Goal: Task Accomplishment & Management: Use online tool/utility

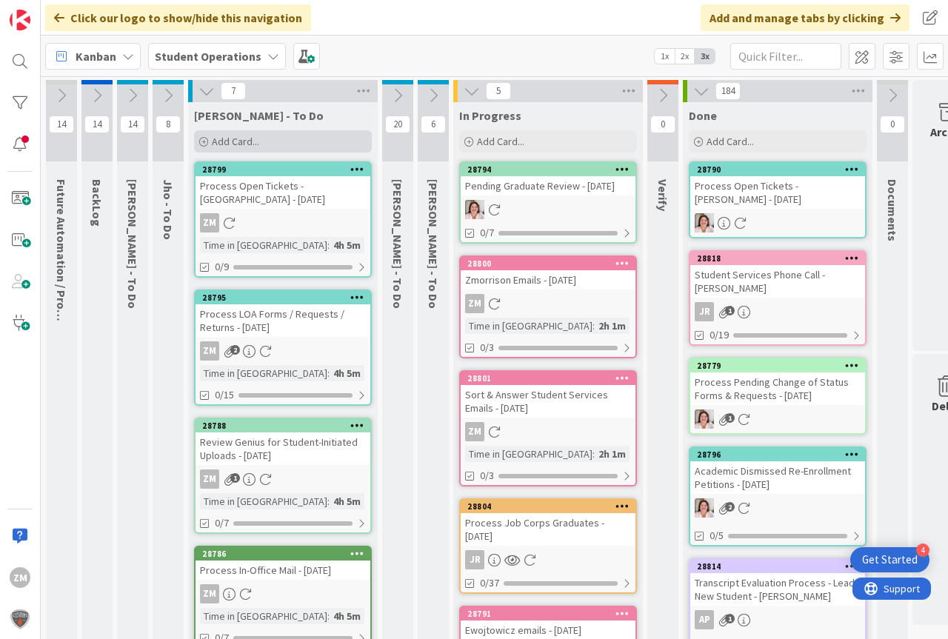
click at [229, 136] on span "Add Card..." at bounding box center [235, 141] width 47 height 13
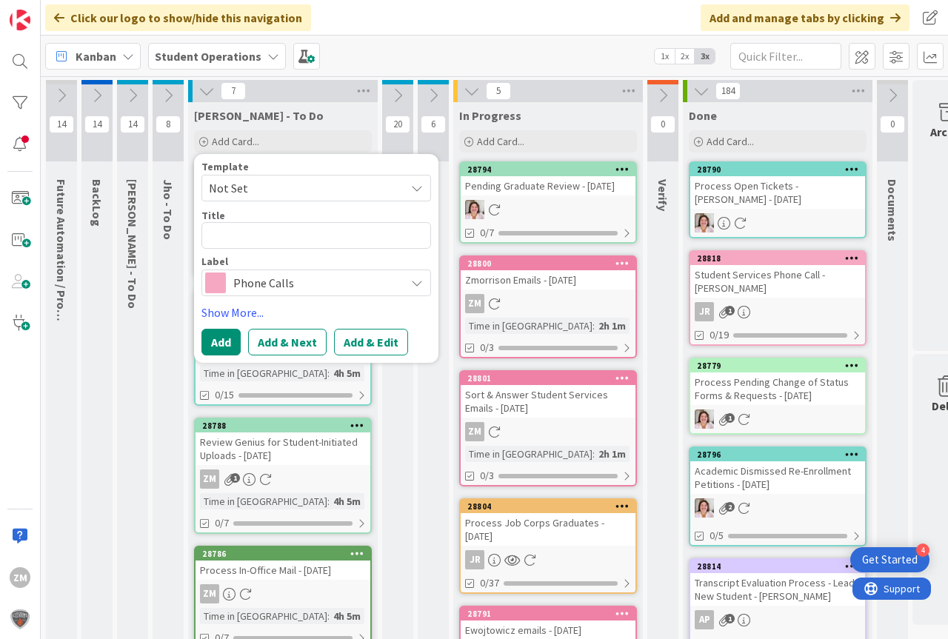
click at [417, 188] on icon at bounding box center [417, 188] width 12 height 12
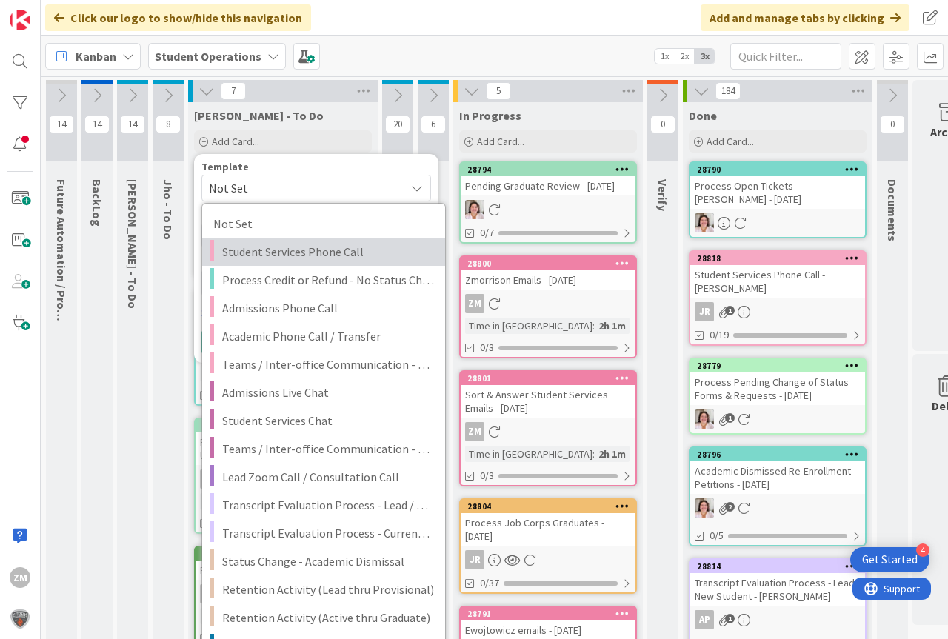
click at [266, 250] on span "Student Services Phone Call" at bounding box center [328, 251] width 212 height 19
type textarea "x"
type textarea "Student Services Phone Call"
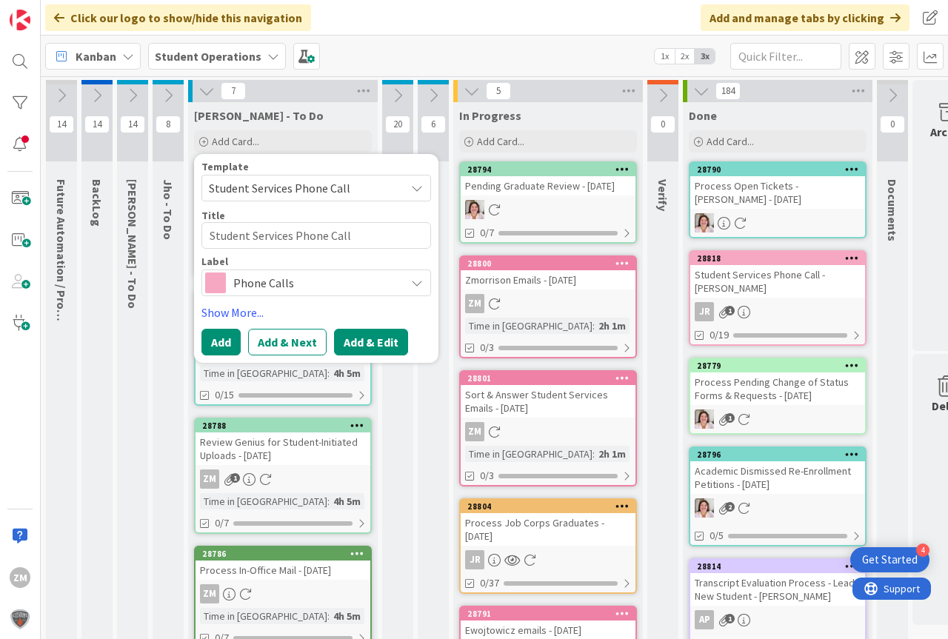
click at [373, 342] on button "Add & Edit" at bounding box center [371, 342] width 74 height 27
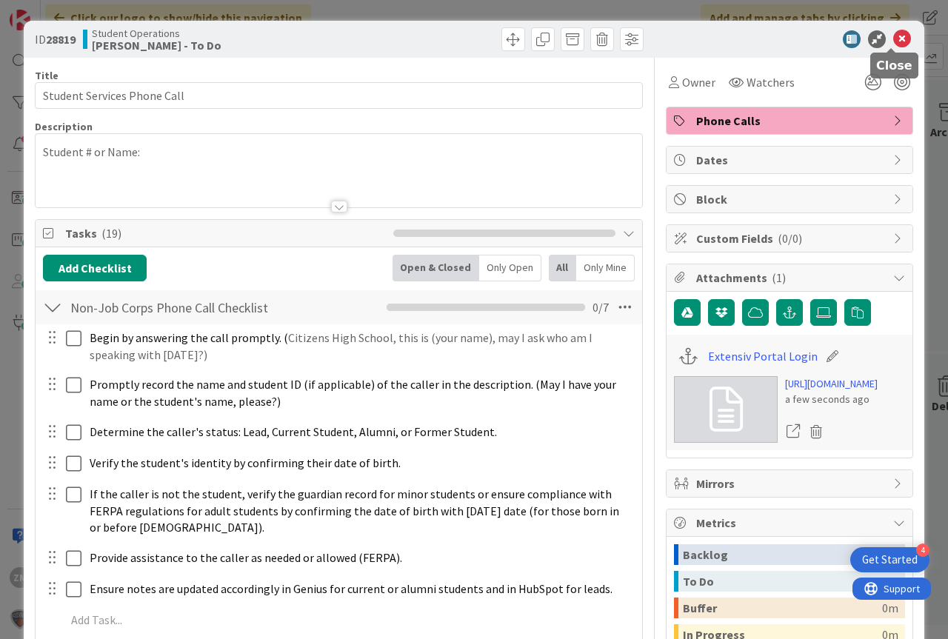
click at [893, 39] on icon at bounding box center [902, 39] width 18 height 18
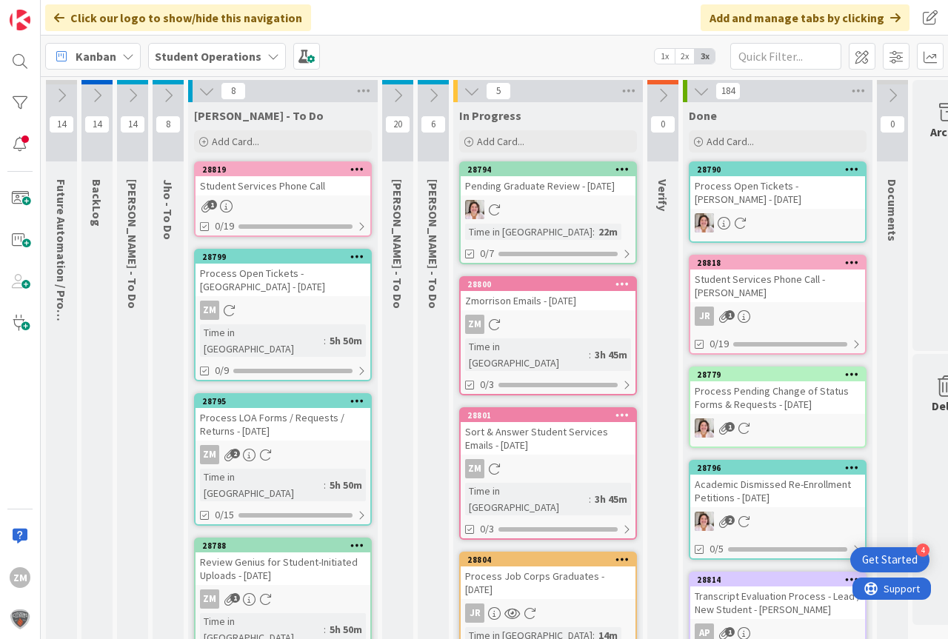
click at [358, 173] on icon at bounding box center [357, 169] width 14 height 10
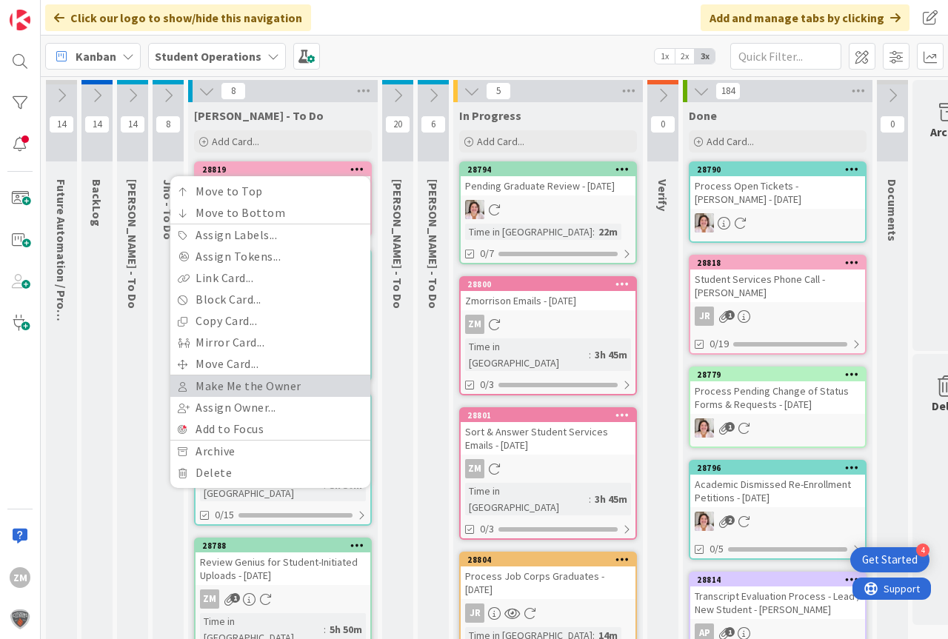
click at [259, 383] on link "Make Me the Owner" at bounding box center [270, 386] width 200 height 21
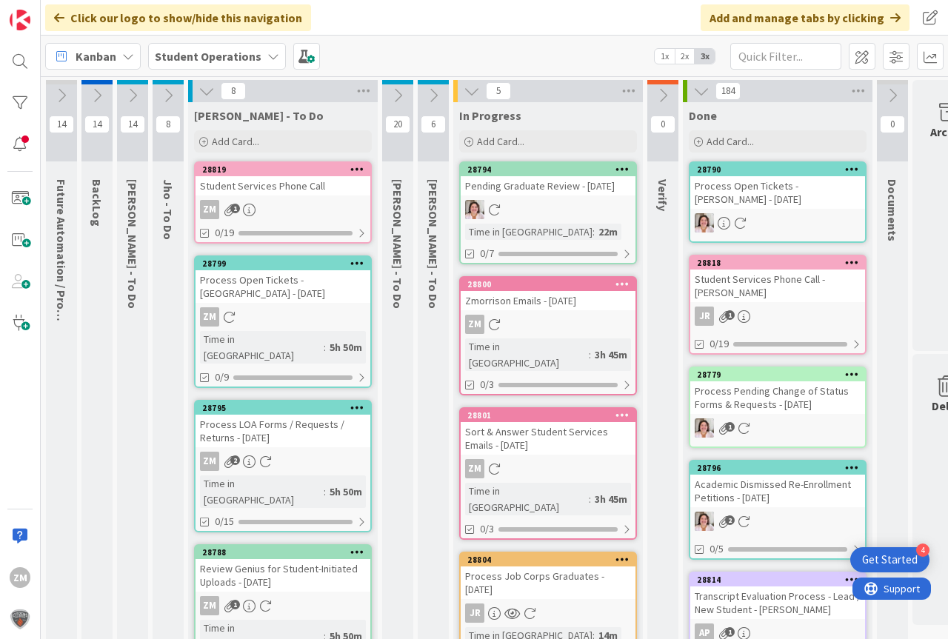
click at [273, 202] on div "ZM 1" at bounding box center [283, 209] width 175 height 19
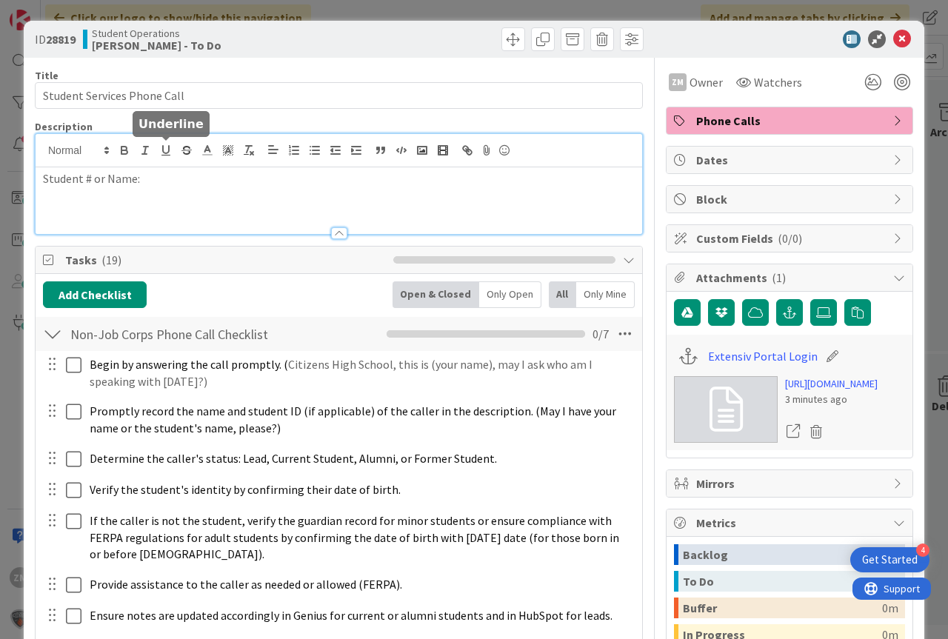
click at [164, 156] on div "Student # or Name:" at bounding box center [339, 184] width 607 height 100
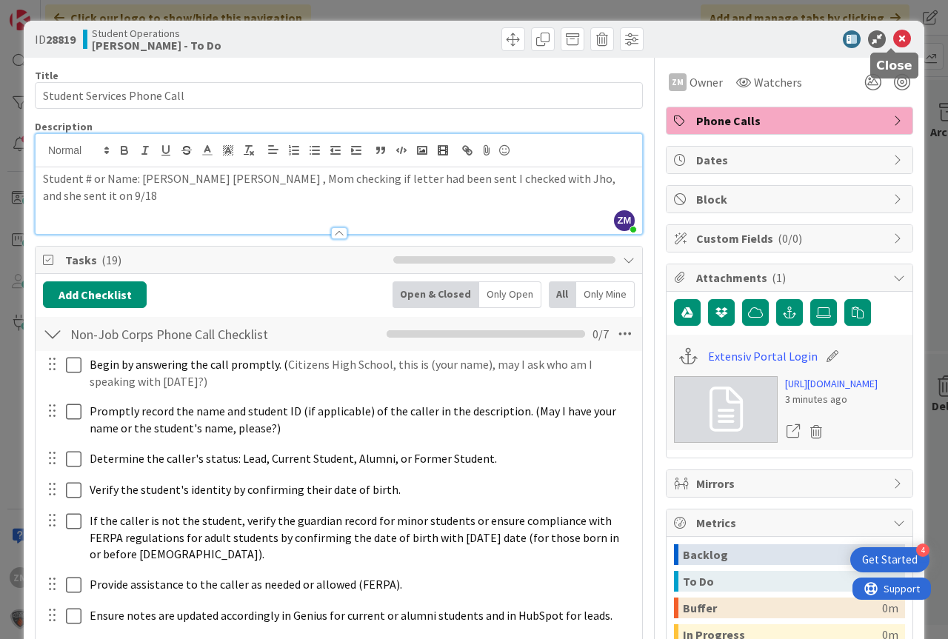
click at [893, 37] on icon at bounding box center [902, 39] width 18 height 18
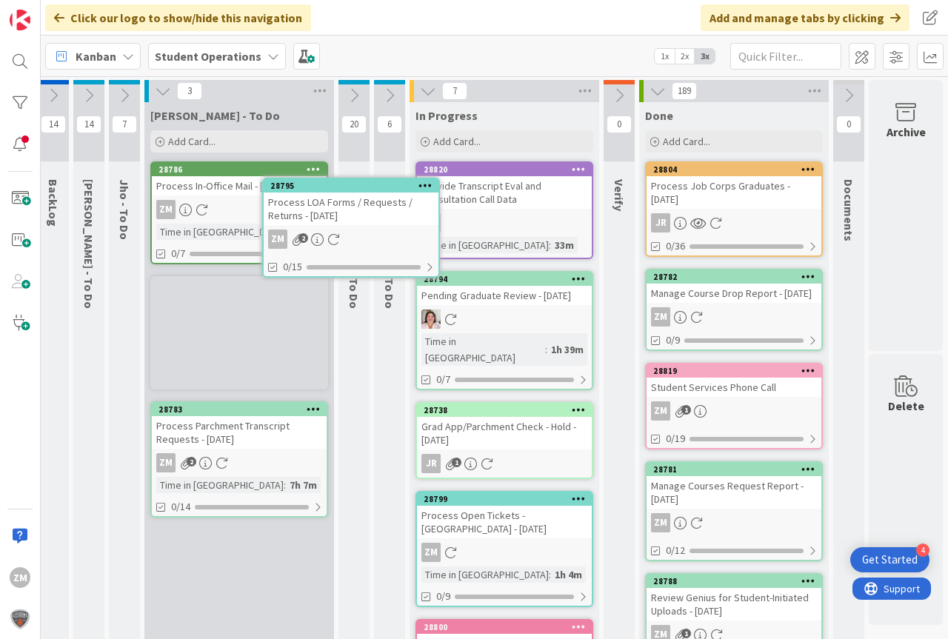
scroll to position [0, 48]
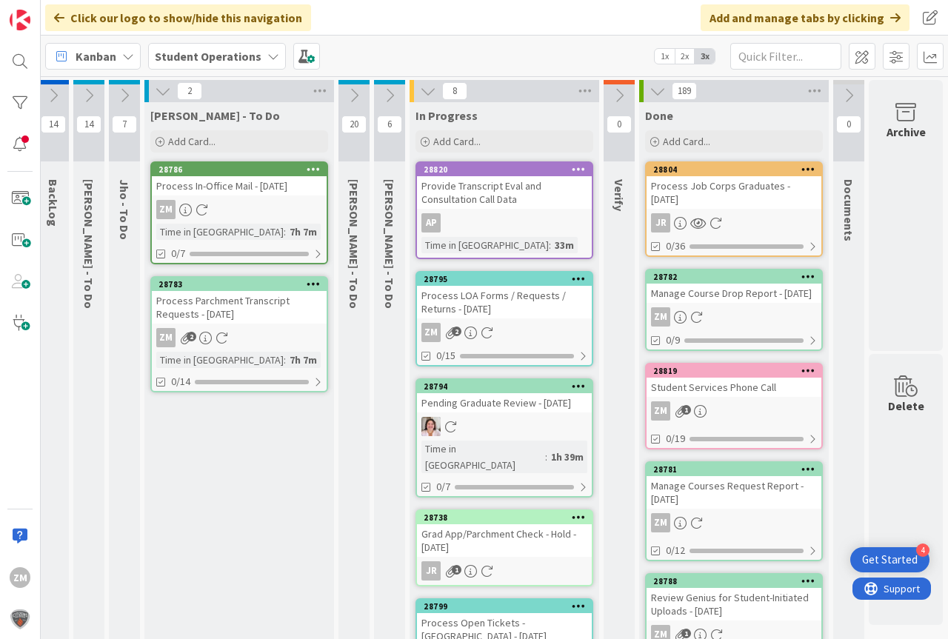
click at [513, 322] on link "28795 Process LOA Forms / Requests / Returns - [DATE] ZM 2 0/15" at bounding box center [505, 319] width 178 height 96
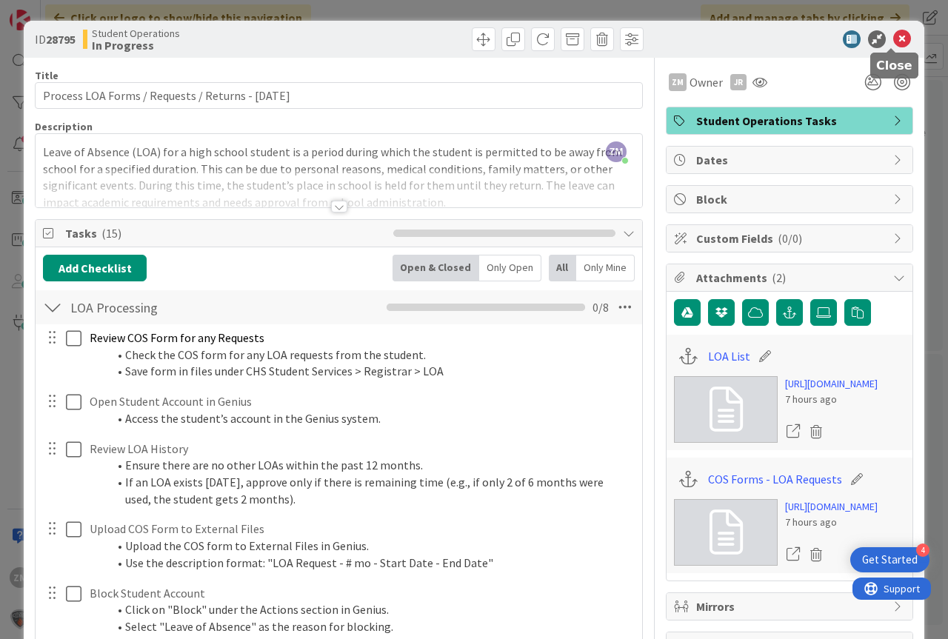
click at [894, 33] on icon at bounding box center [902, 39] width 18 height 18
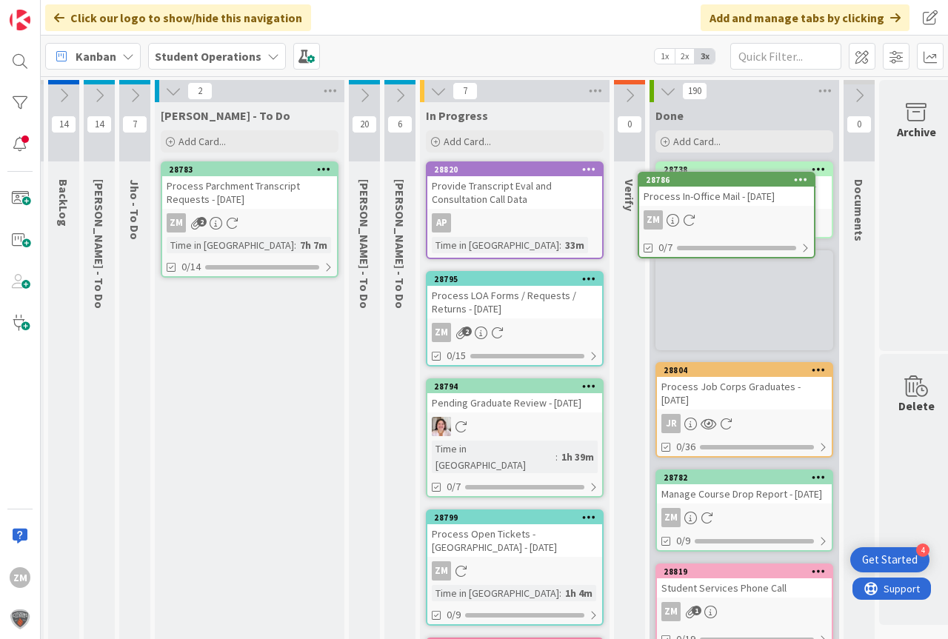
scroll to position [0, 39]
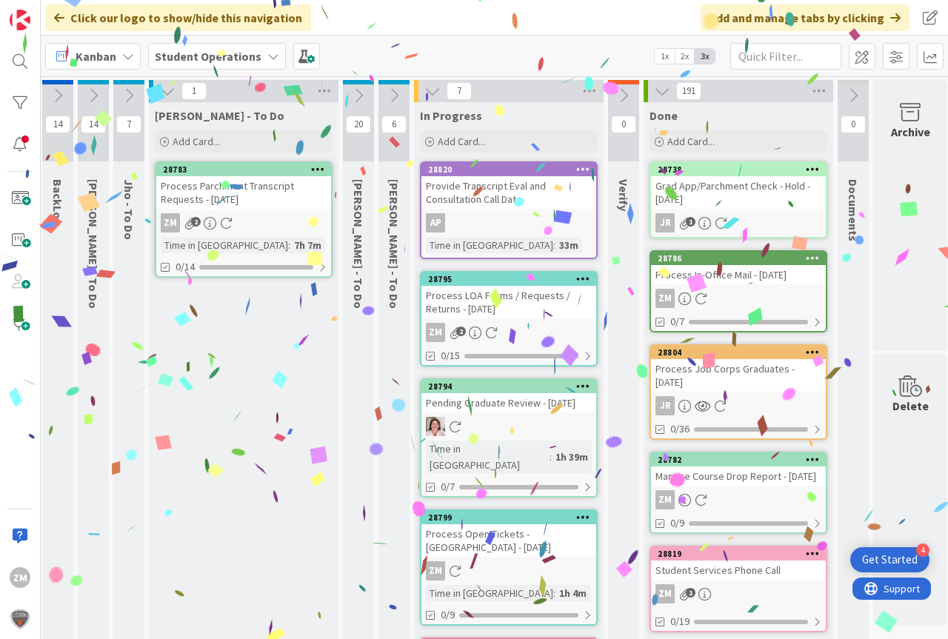
click at [130, 96] on icon at bounding box center [129, 95] width 16 height 16
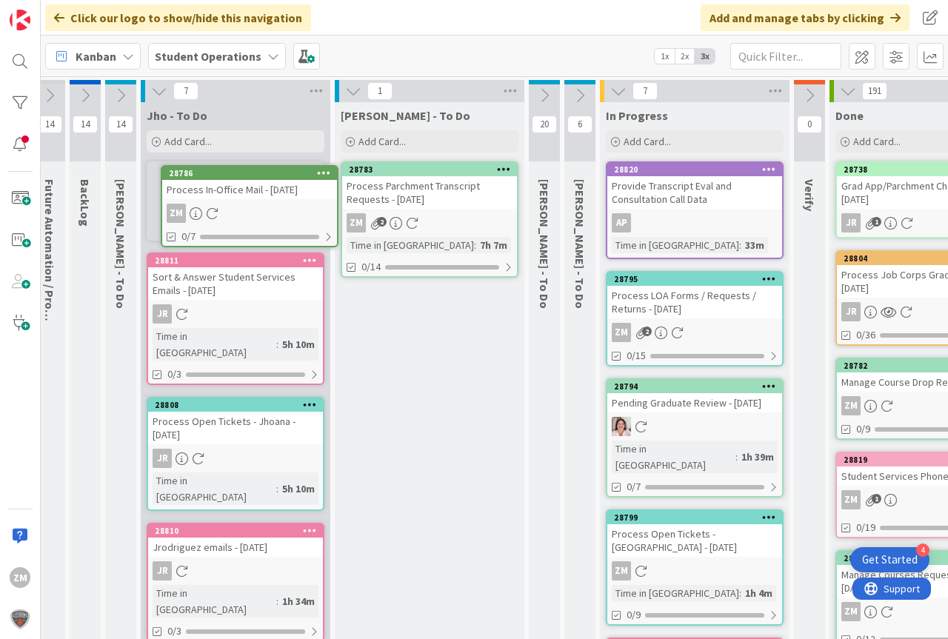
scroll to position [0, 0]
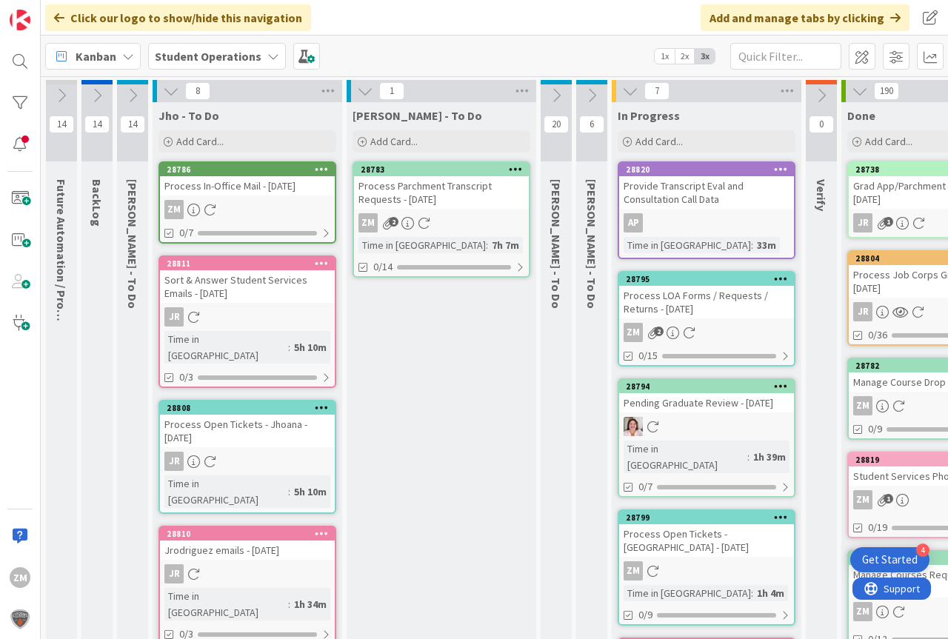
click at [171, 94] on icon at bounding box center [171, 91] width 16 height 16
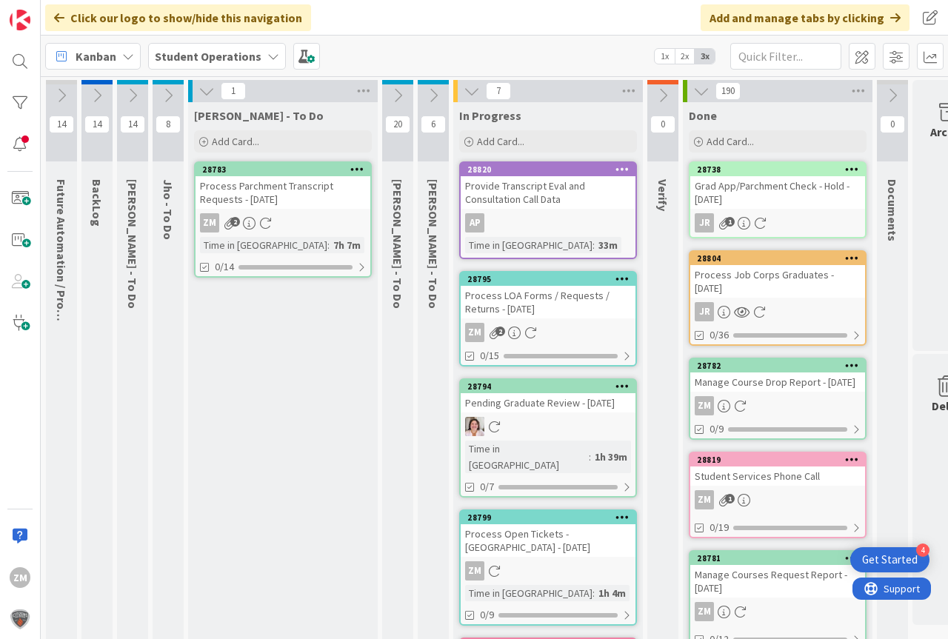
click at [565, 327] on div "ZM 2" at bounding box center [548, 332] width 175 height 19
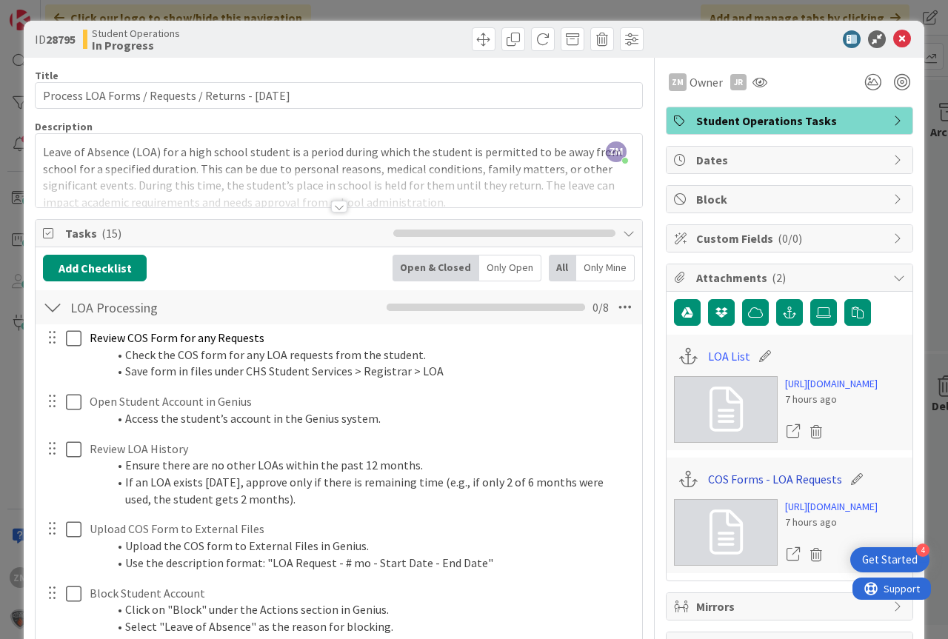
click at [768, 488] on link "COS Forms - LOA Requests" at bounding box center [775, 479] width 134 height 18
click at [893, 38] on icon at bounding box center [902, 39] width 18 height 18
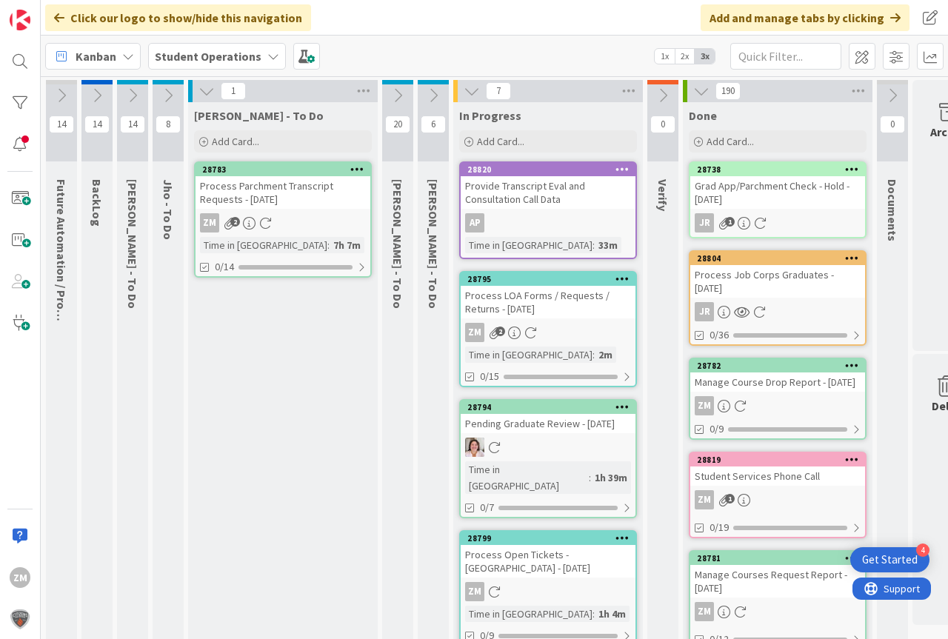
click at [548, 318] on div "Process LOA Forms / Requests / Returns - [DATE]" at bounding box center [548, 302] width 175 height 33
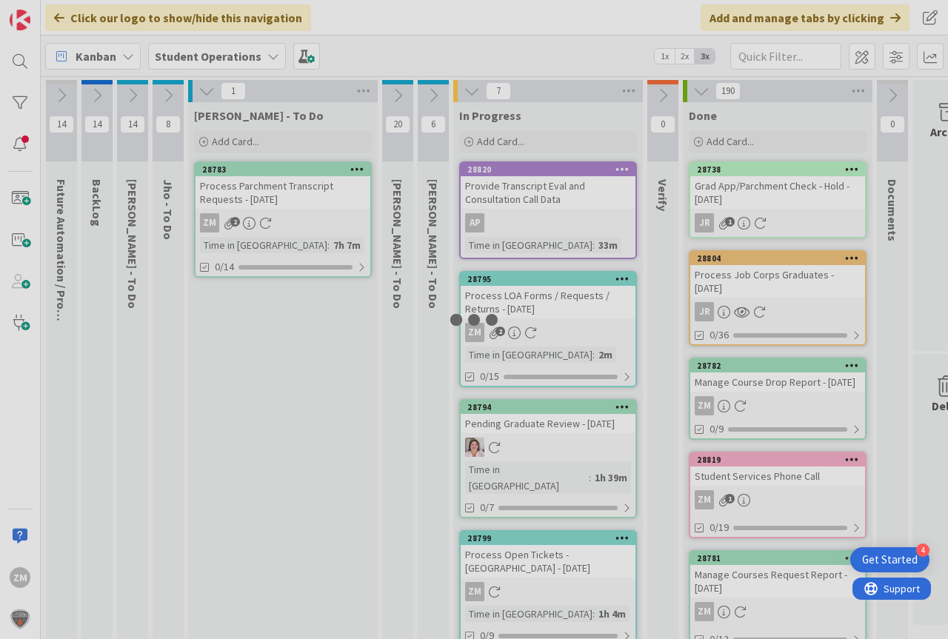
click at [547, 316] on div at bounding box center [474, 319] width 948 height 639
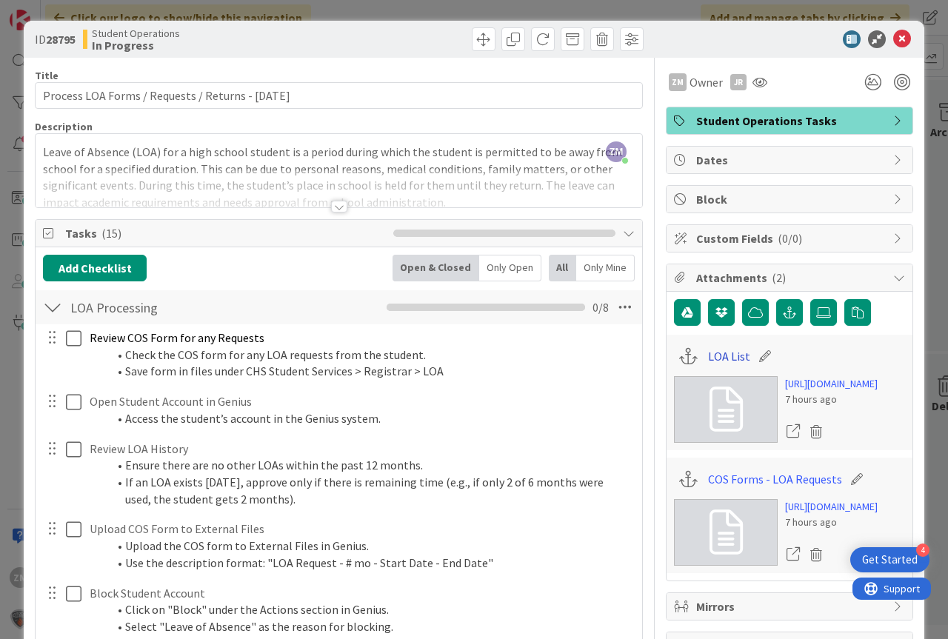
click at [722, 363] on link "LOA List" at bounding box center [729, 356] width 42 height 18
click at [893, 41] on icon at bounding box center [902, 39] width 18 height 18
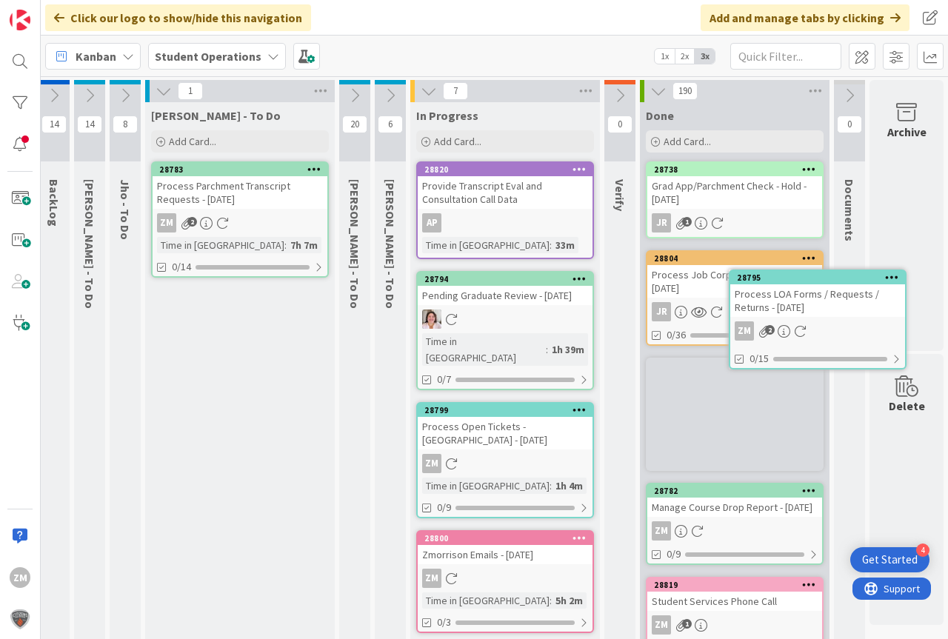
scroll to position [0, 55]
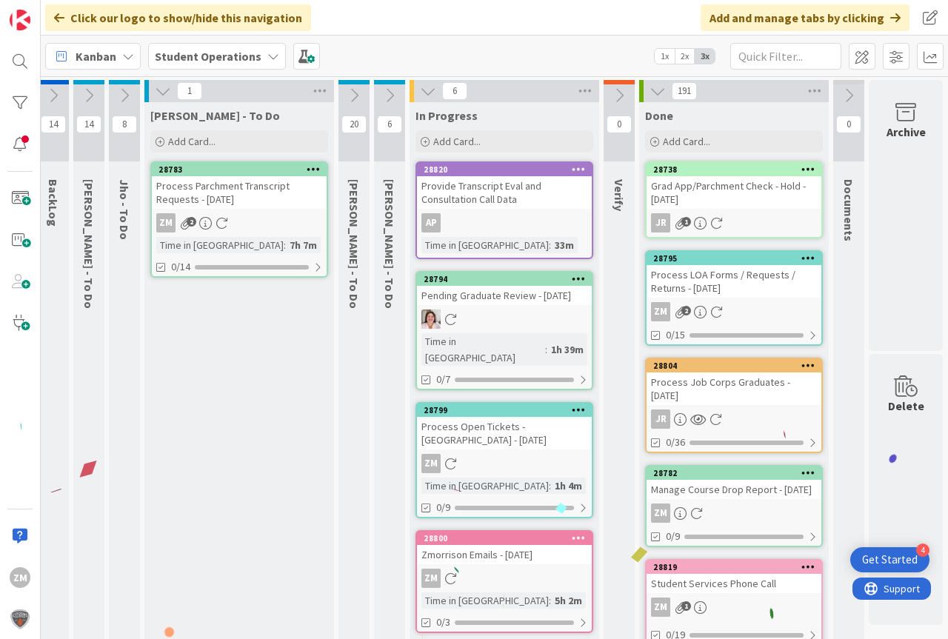
click at [116, 98] on icon at bounding box center [124, 95] width 16 height 16
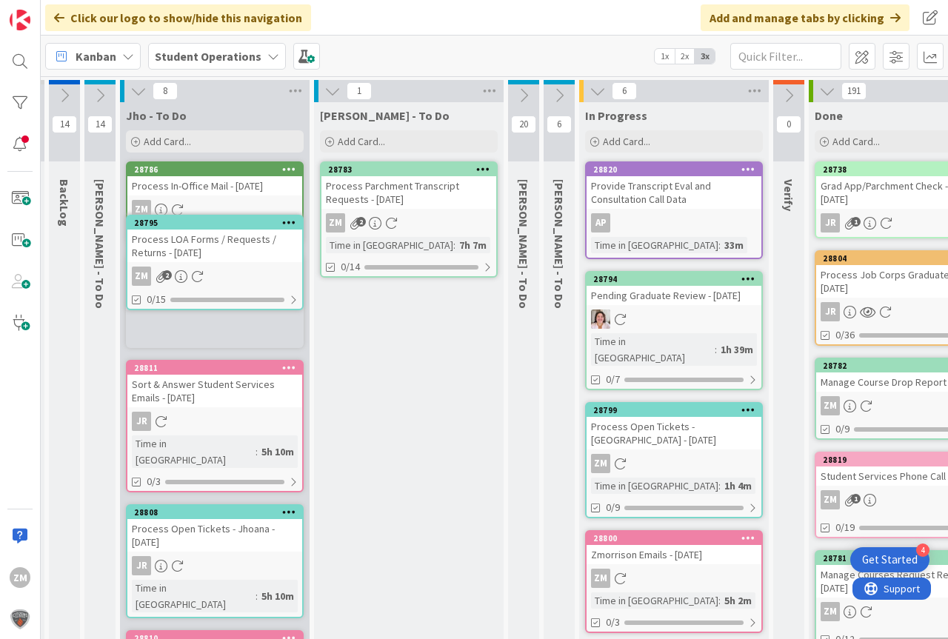
scroll to position [0, 8]
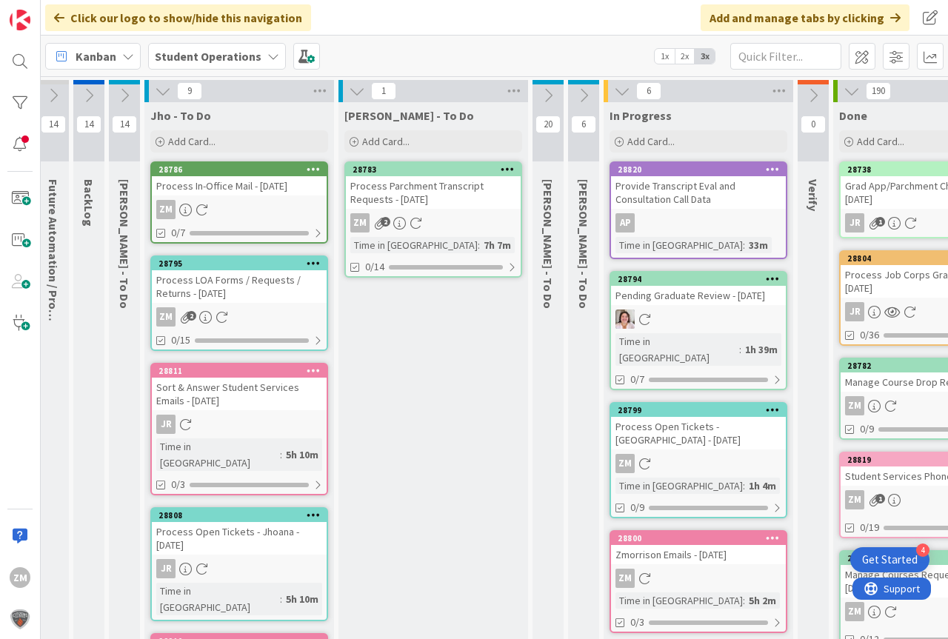
click at [164, 96] on icon at bounding box center [163, 91] width 16 height 16
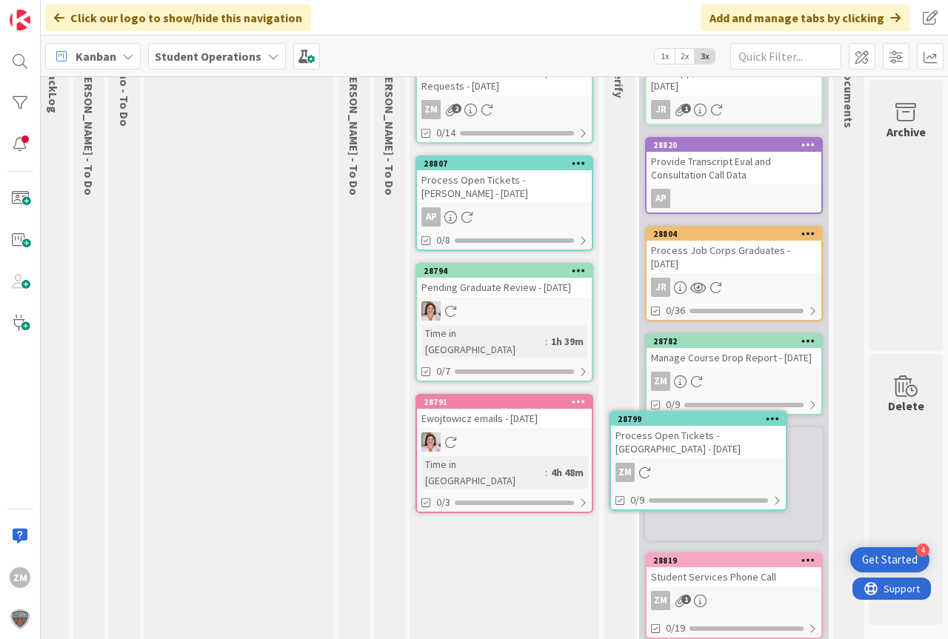
scroll to position [114, 55]
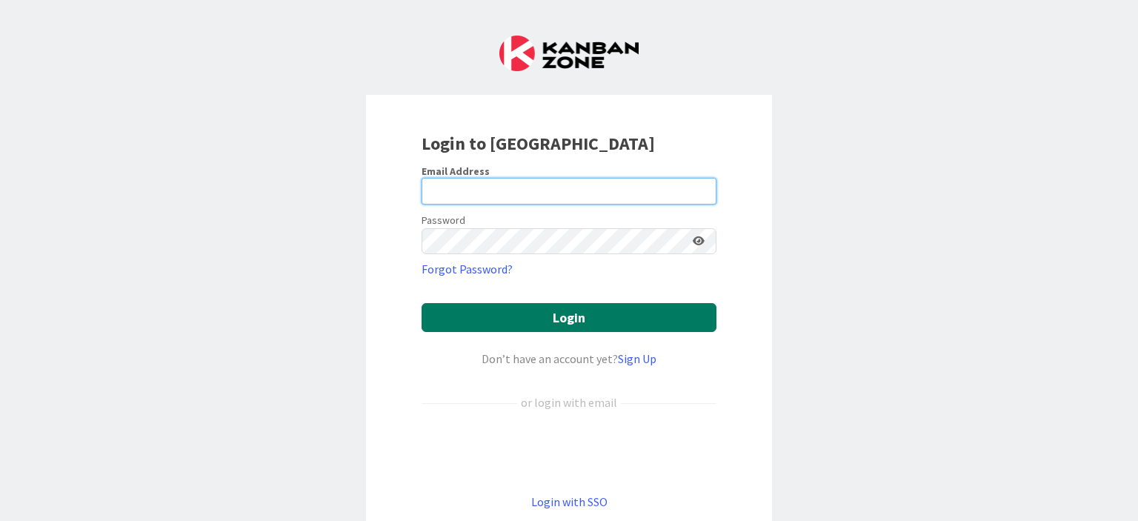
type input "[PERSON_NAME][EMAIL_ADDRESS][PERSON_NAME][DOMAIN_NAME]"
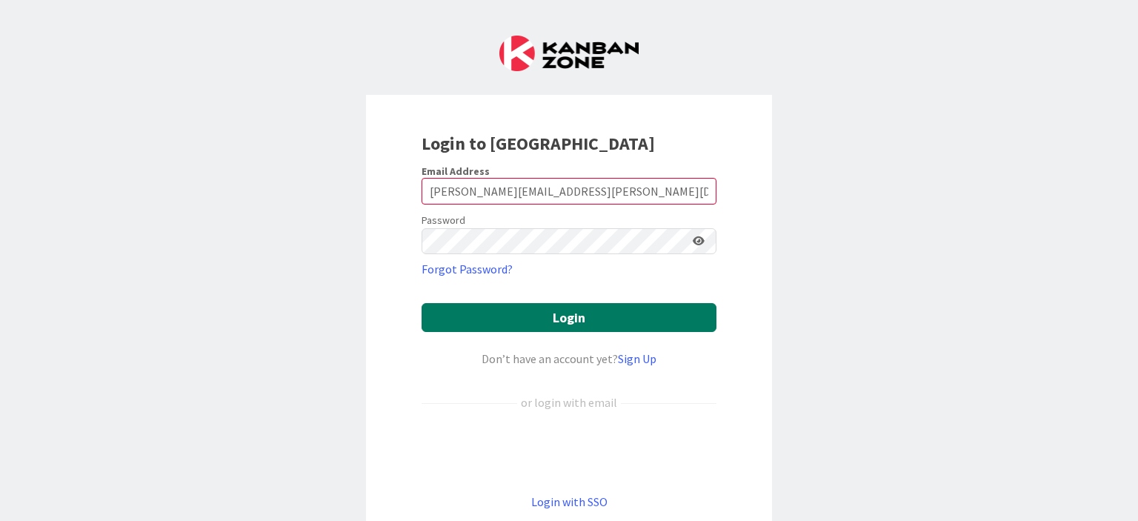
click at [537, 311] on button "Login" at bounding box center [569, 317] width 295 height 29
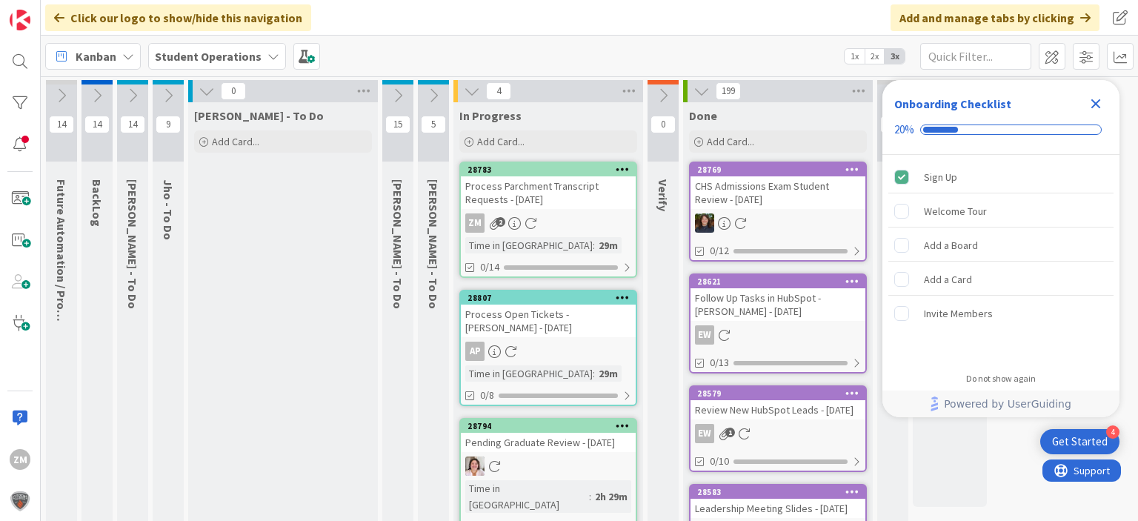
click at [1090, 100] on icon "Close Checklist" at bounding box center [1096, 104] width 18 height 18
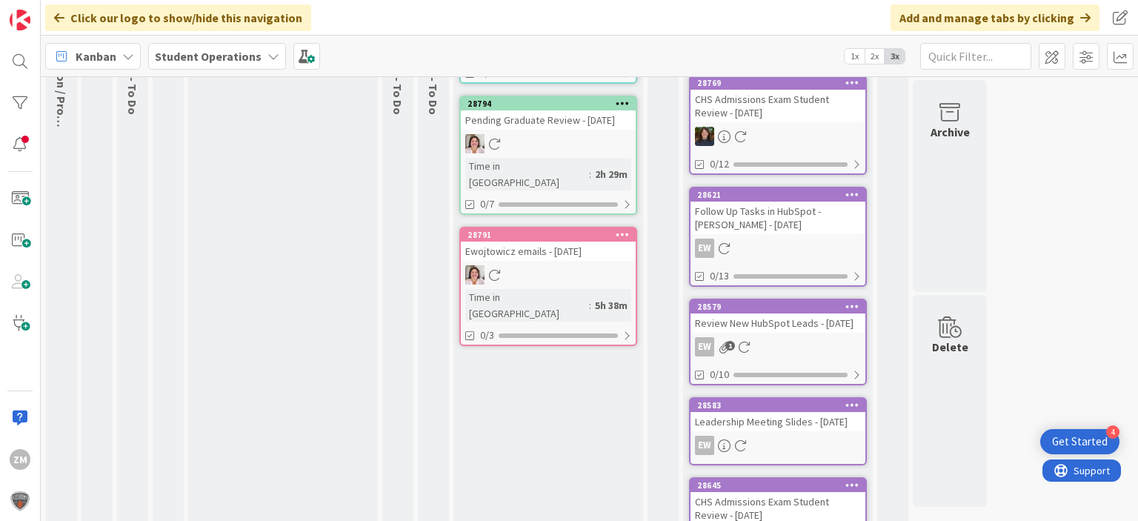
scroll to position [222, 0]
